Goal: Use online tool/utility: Utilize a website feature to perform a specific function

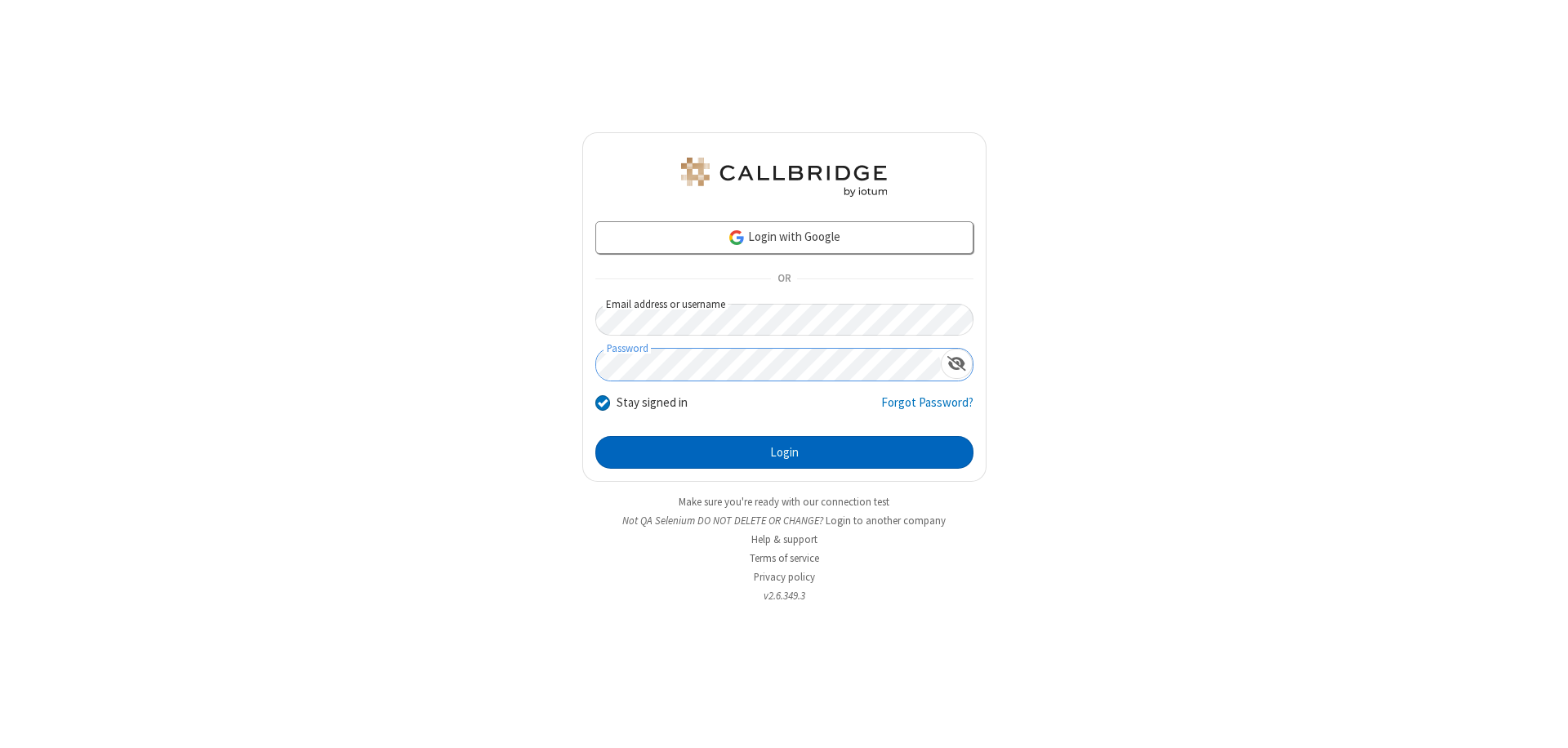
click at [784, 453] on button "Login" at bounding box center [784, 452] width 378 height 32
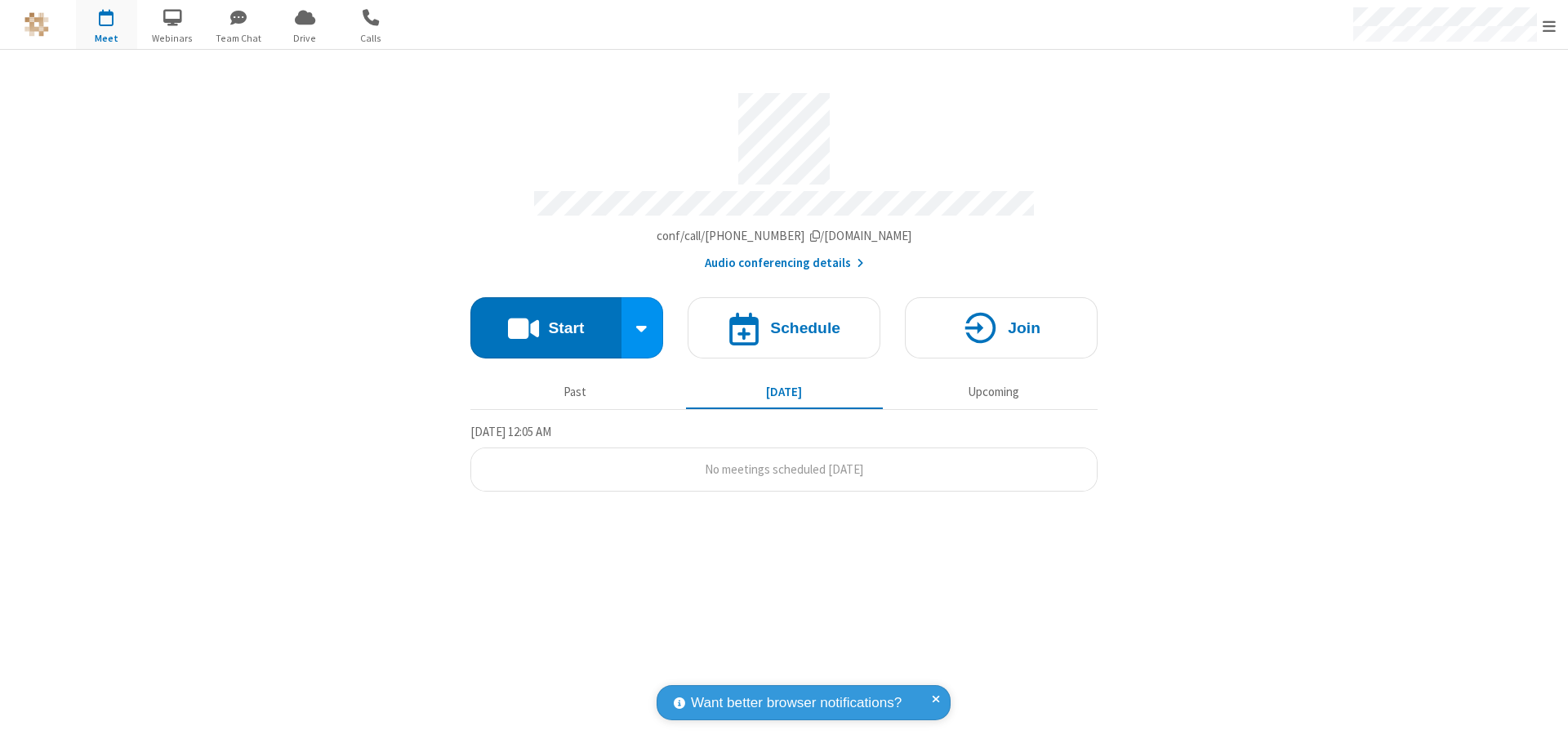
click at [546, 320] on button "Start" at bounding box center [546, 328] width 151 height 61
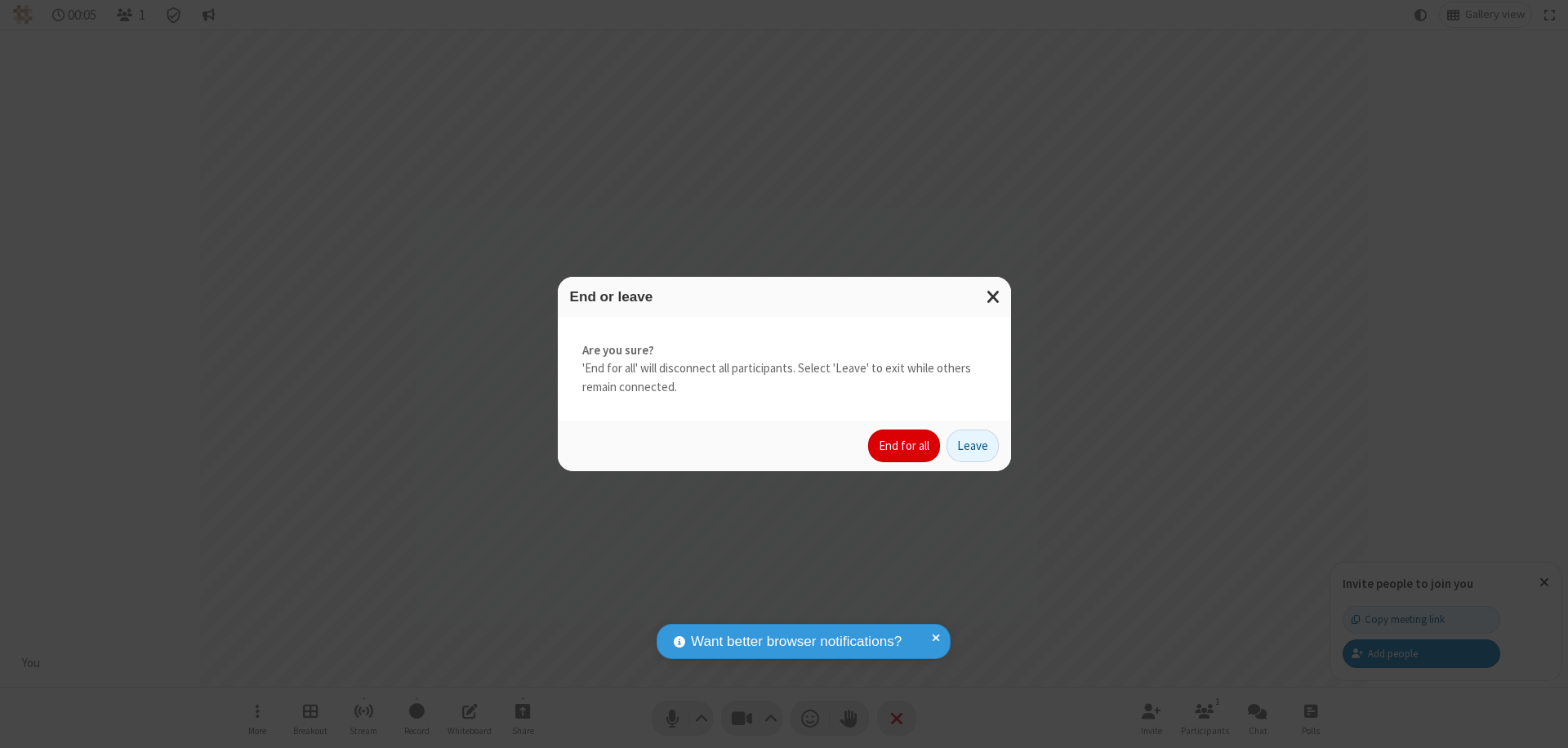
click at [905, 446] on button "End for all" at bounding box center [904, 446] width 72 height 32
